Goal: Task Accomplishment & Management: Use online tool/utility

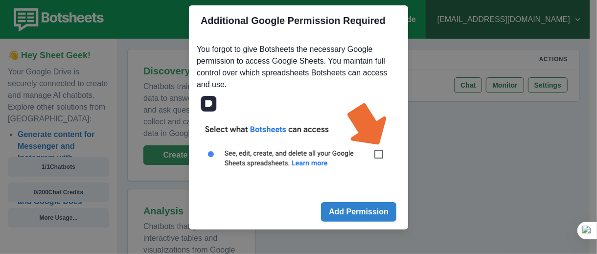
scroll to position [32, 0]
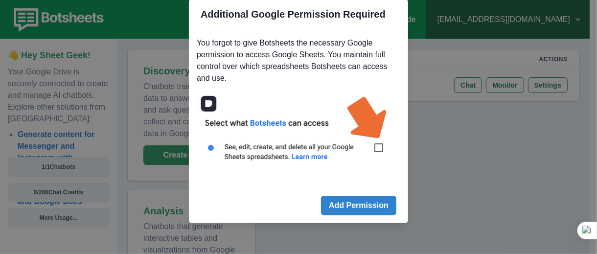
click at [377, 144] on img at bounding box center [299, 134] width 204 height 92
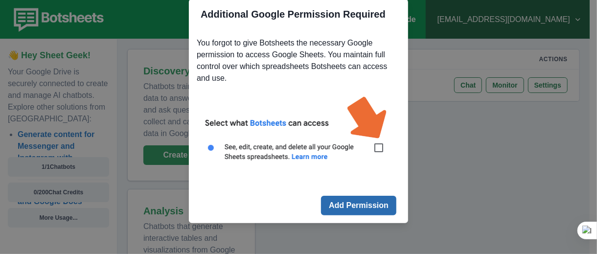
click at [353, 206] on button "Add Permission" at bounding box center [358, 206] width 75 height 20
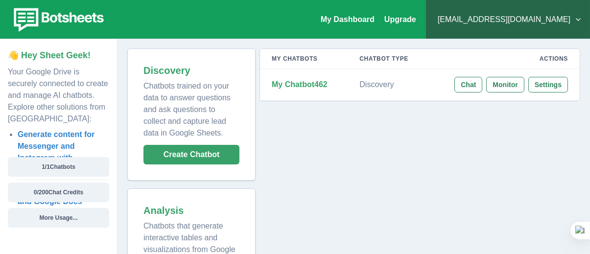
scroll to position [75, 0]
